Goal: Task Accomplishment & Management: Manage account settings

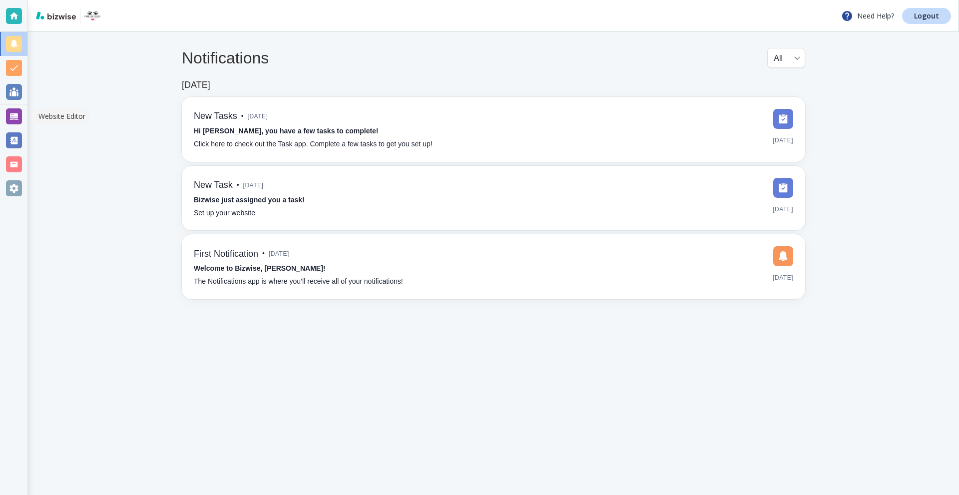
click at [15, 113] on div at bounding box center [14, 116] width 16 height 16
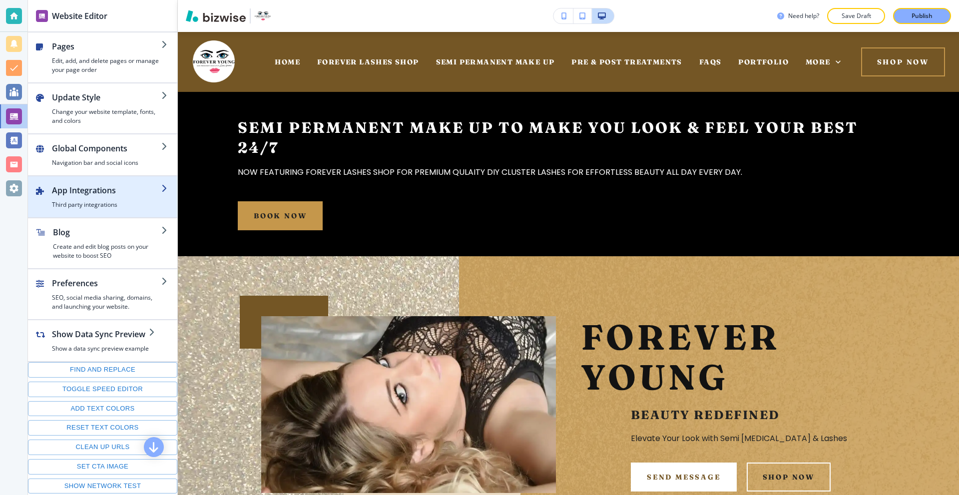
click at [98, 202] on h4 "Third party integrations" at bounding box center [106, 204] width 109 height 9
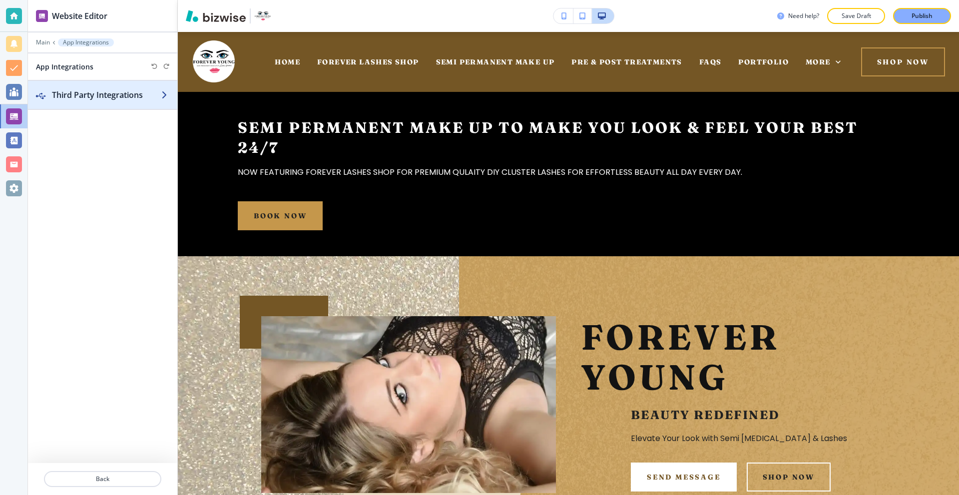
click at [117, 97] on h2 "Third Party Integrations" at bounding box center [106, 95] width 109 height 12
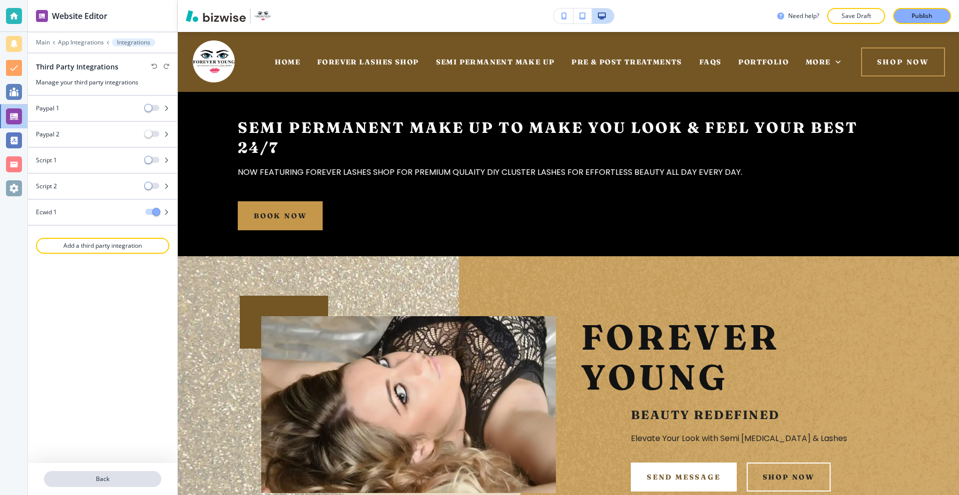
click at [89, 482] on p "Back" at bounding box center [102, 479] width 115 height 9
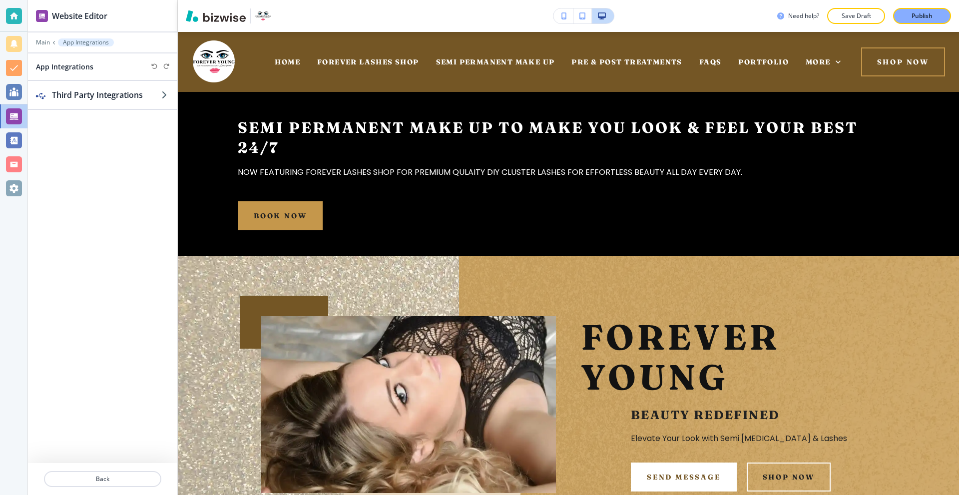
click at [14, 19] on div at bounding box center [14, 16] width 16 height 16
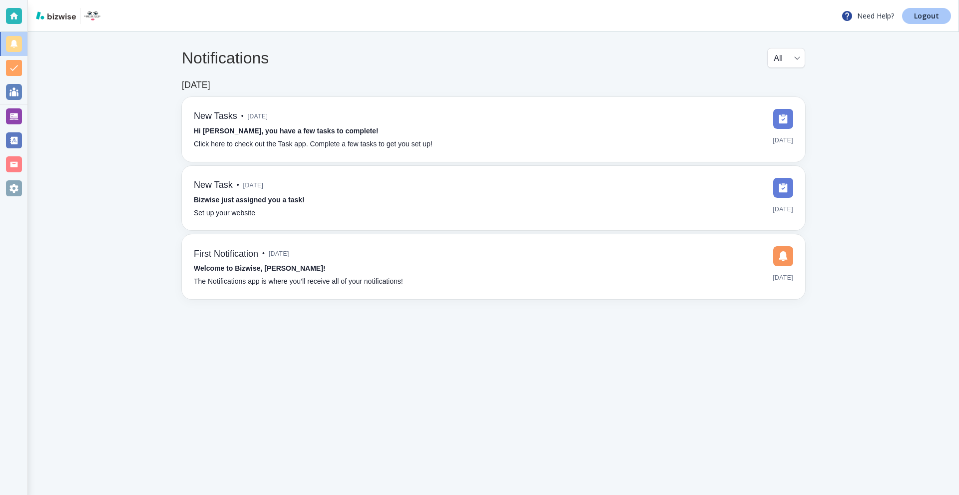
click at [922, 16] on p "Logout" at bounding box center [926, 15] width 25 height 7
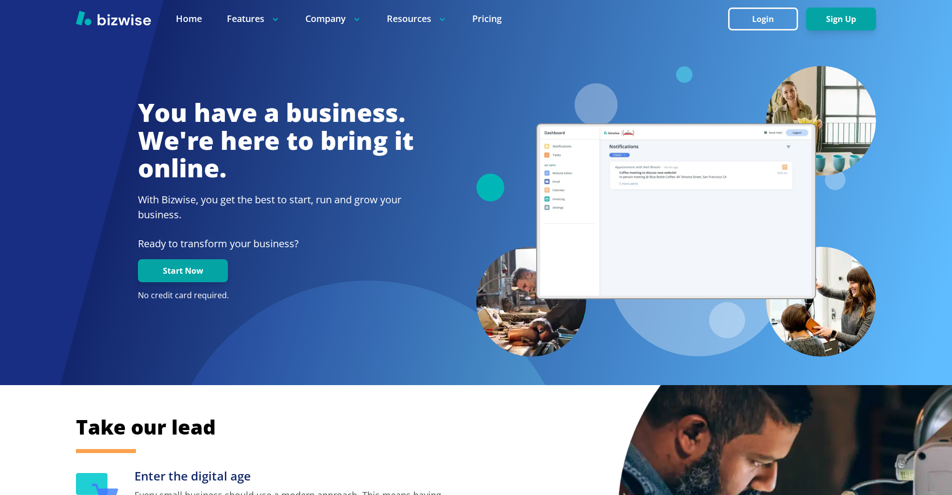
click at [724, 7] on div at bounding box center [476, 18] width 952 height 37
click at [742, 20] on button "Login" at bounding box center [763, 18] width 70 height 23
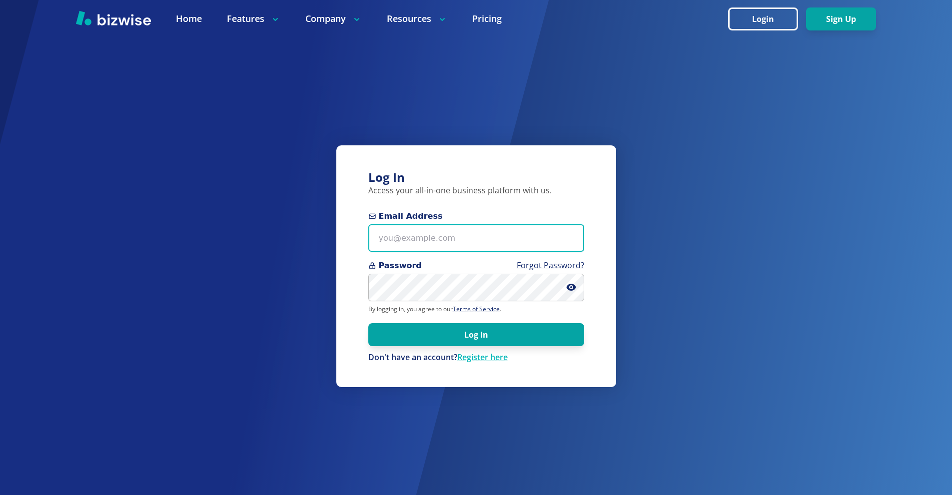
click at [399, 238] on input "Email Address" at bounding box center [476, 237] width 216 height 27
paste input "[EMAIL_ADDRESS][DOMAIN_NAME]"
type input "[EMAIL_ADDRESS][DOMAIN_NAME]"
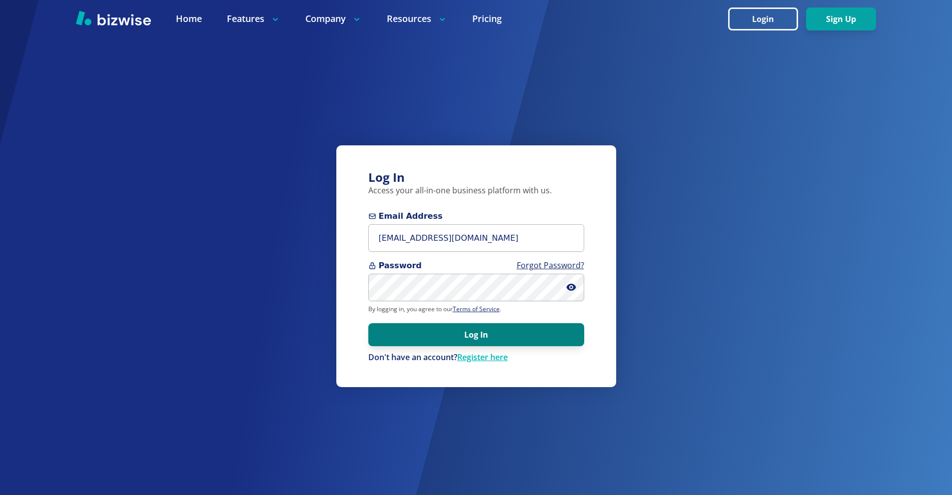
click at [557, 336] on button "Log In" at bounding box center [476, 334] width 216 height 23
